Goal: Transaction & Acquisition: Purchase product/service

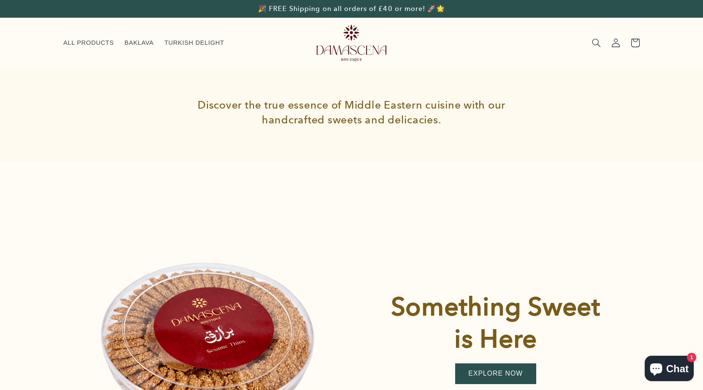
scroll to position [834, 0]
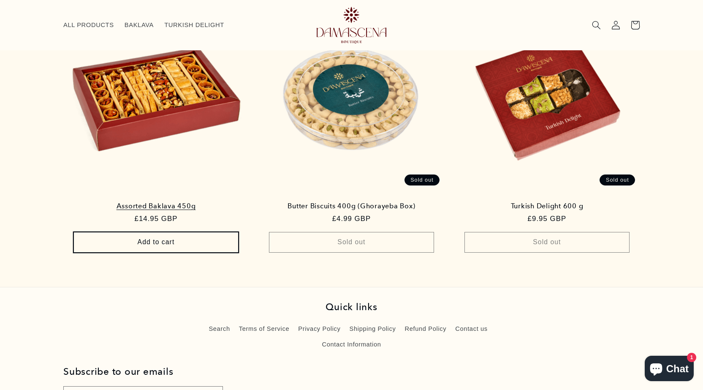
click at [164, 239] on button "Add to cart Sold out" at bounding box center [155, 242] width 165 height 21
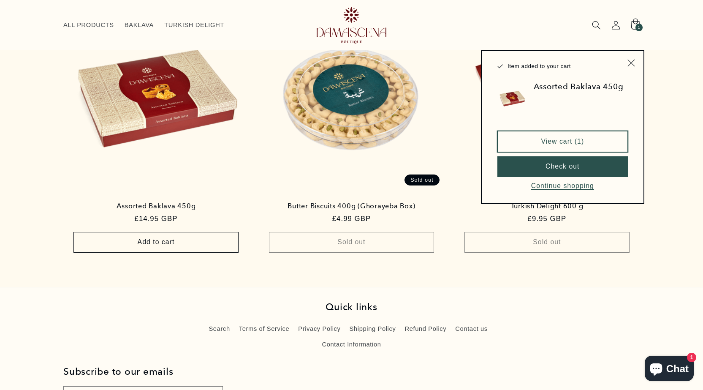
click at [579, 133] on link "View cart (1)" at bounding box center [562, 141] width 130 height 21
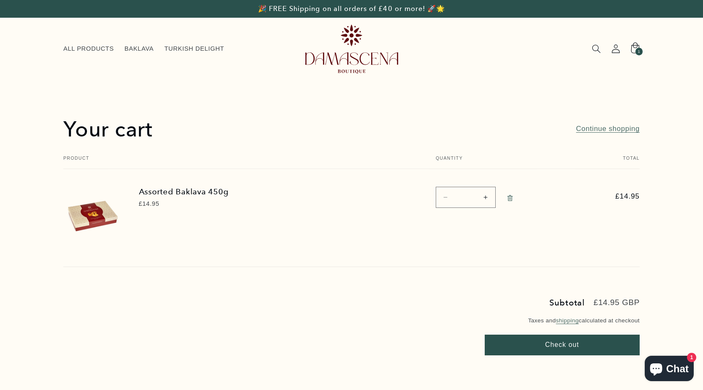
scroll to position [42, 0]
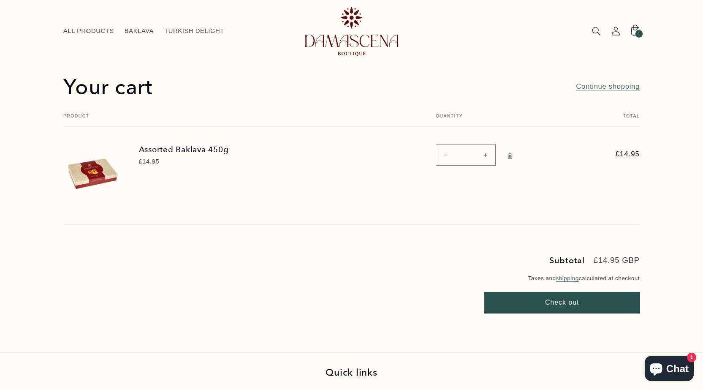
click at [549, 309] on button "Check out" at bounding box center [562, 302] width 155 height 21
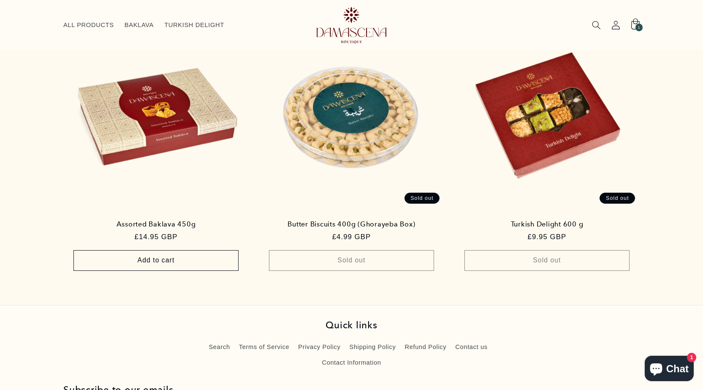
scroll to position [833, 0]
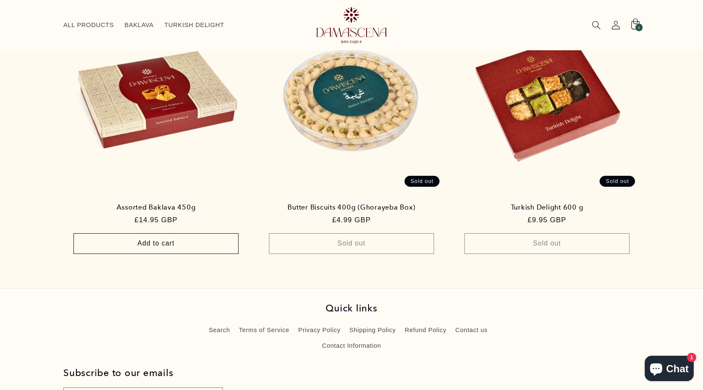
click at [674, 363] on span "Chat" at bounding box center [677, 368] width 22 height 13
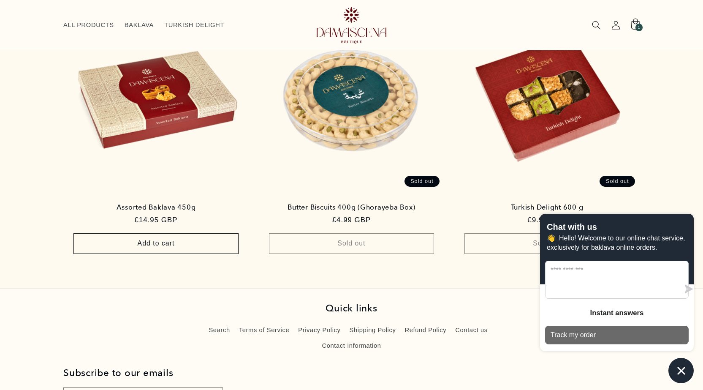
click at [601, 340] on button "Track my order" at bounding box center [617, 335] width 144 height 19
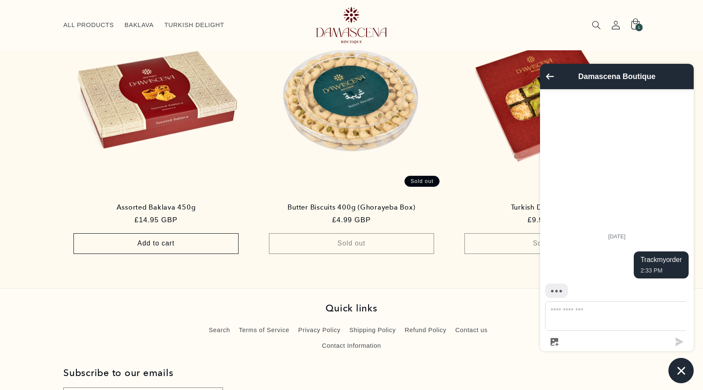
click at [595, 326] on textarea "Message us" at bounding box center [622, 316] width 153 height 29
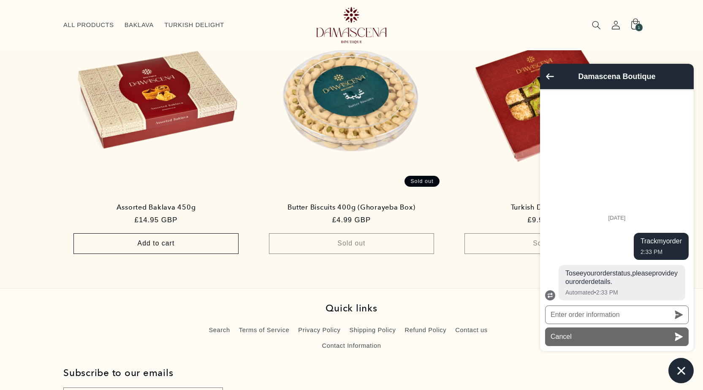
click at [603, 341] on button "Cancel" at bounding box center [617, 336] width 144 height 19
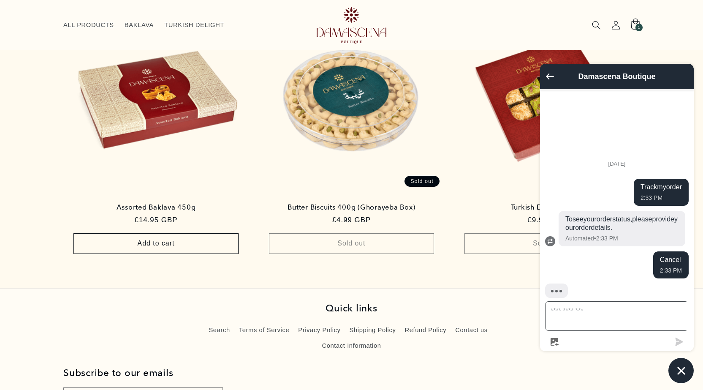
click at [595, 320] on textarea "Message us" at bounding box center [622, 316] width 153 height 29
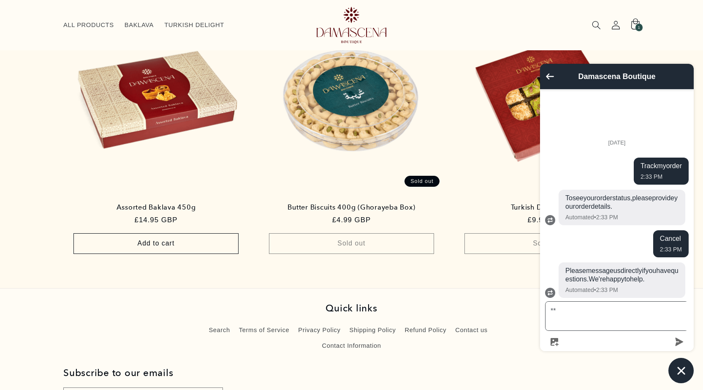
type textarea "*"
type textarea "**********"
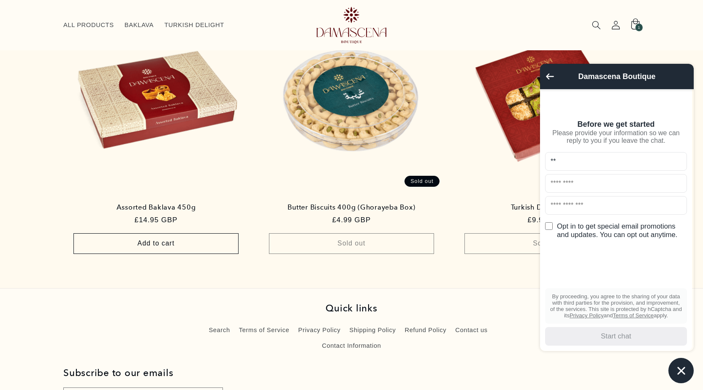
type input "**"
click at [584, 191] on input "text" at bounding box center [616, 183] width 142 height 19
type input "**"
click at [569, 209] on input "text" at bounding box center [616, 205] width 142 height 19
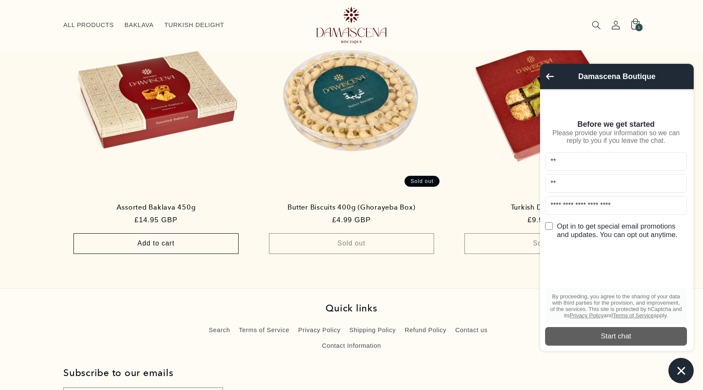
type input "**********"
click at [615, 332] on div "Start chat" at bounding box center [616, 335] width 132 height 9
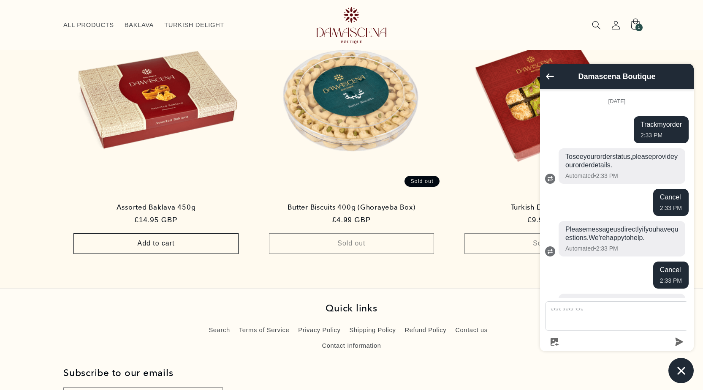
scroll to position [79, 0]
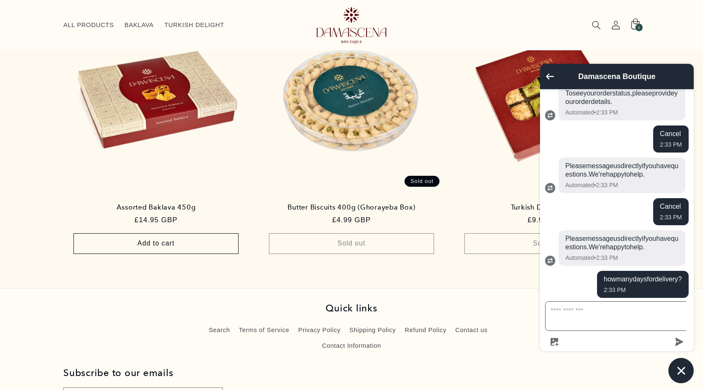
click at [606, 317] on textarea "Message us" at bounding box center [622, 316] width 153 height 29
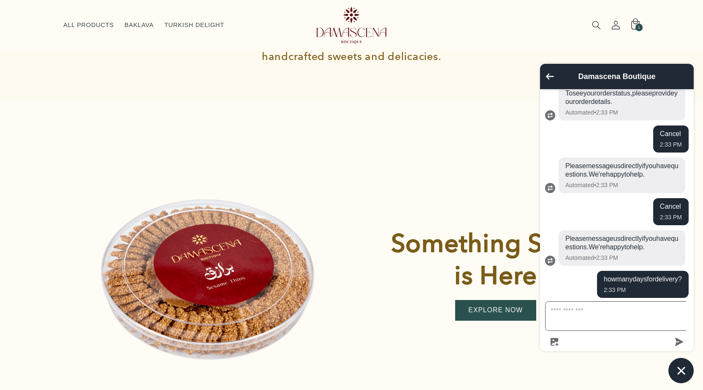
scroll to position [73, 0]
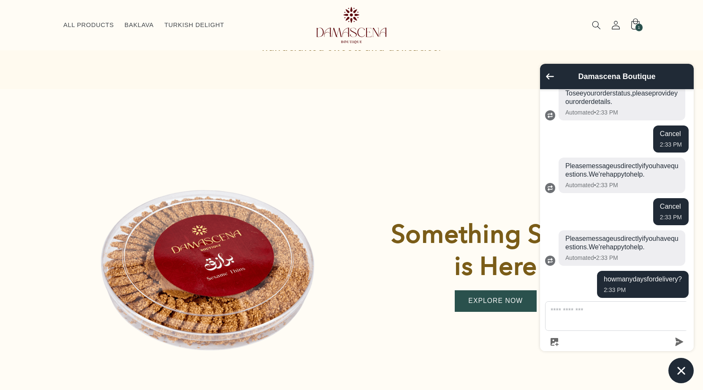
click at [499, 306] on link "EXPLORE NOW" at bounding box center [495, 301] width 81 height 21
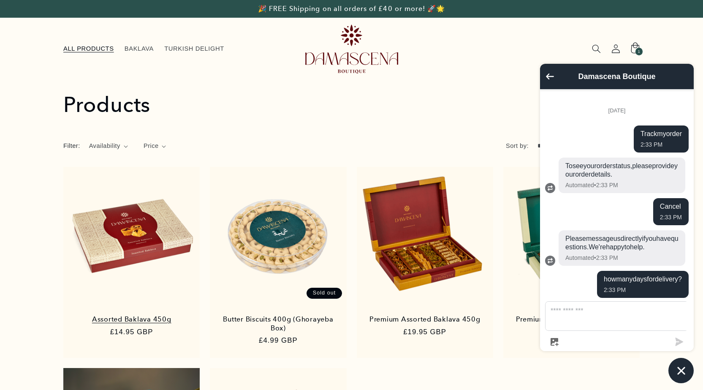
click at [140, 315] on link "Assorted Baklava 450g" at bounding box center [131, 319] width 119 height 8
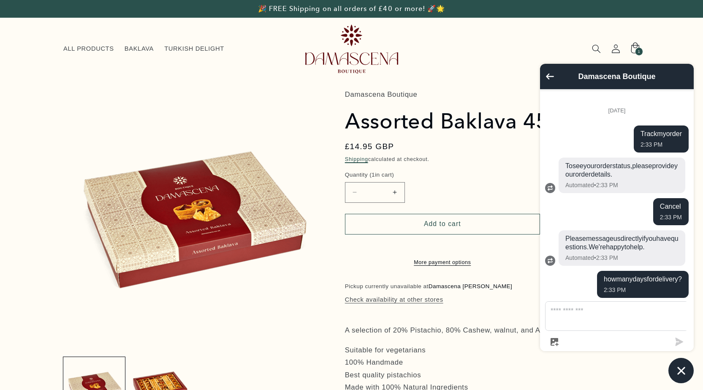
click at [362, 158] on link "Shipping" at bounding box center [356, 159] width 23 height 6
